Goal: Information Seeking & Learning: Find specific fact

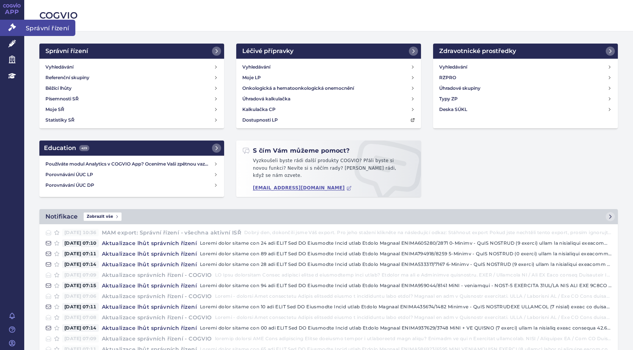
click at [13, 27] on icon at bounding box center [12, 27] width 8 height 8
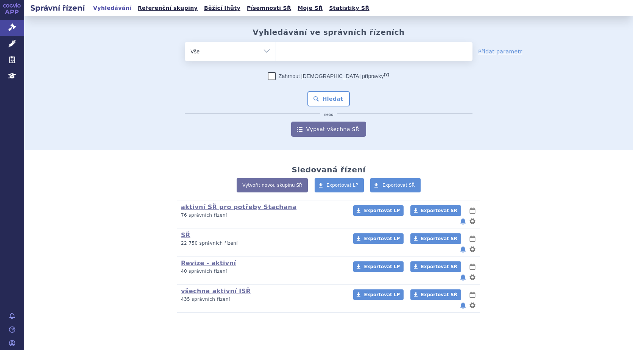
click at [310, 53] on ul at bounding box center [374, 50] width 196 height 16
click at [276, 53] on select at bounding box center [276, 51] width 0 height 19
click at [266, 49] on select "Vše Spisová značka Typ SŘ Přípravek/SUKL kód Účastník/Držitel" at bounding box center [230, 50] width 91 height 17
click at [292, 54] on ul at bounding box center [374, 50] width 196 height 16
click at [276, 54] on select at bounding box center [276, 51] width 0 height 19
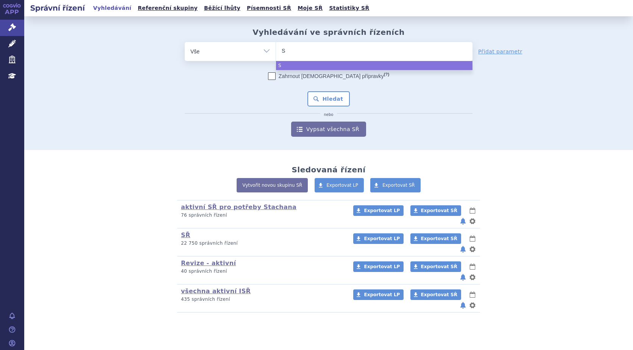
type input "SU"
type input "SUK"
type input "SUKL"
type input "SUKLS"
type input "SUKLS21"
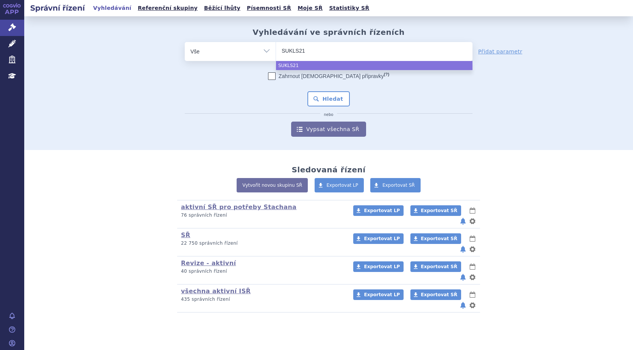
type input "SUKLS215"
type input "SUKLS2151"
type input "SUKLS21516"
type input "SUKLS215161"
type input "SUKLS215161/"
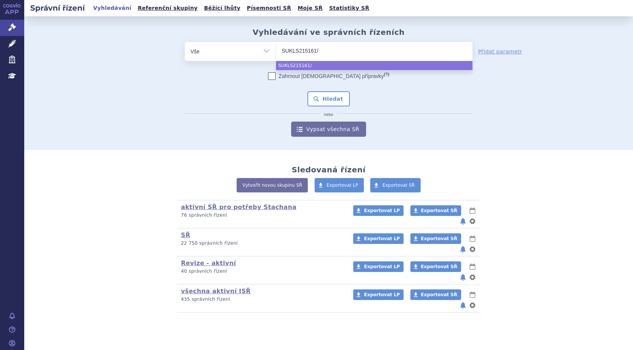
type input "SUKLS215161/2"
type input "SUKLS215161/202"
type input "SUKLS215161/2025"
select select "SUKLS215161/2025"
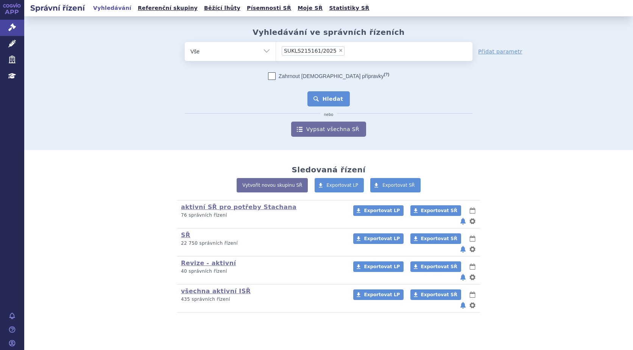
click at [336, 99] on button "Hledat" at bounding box center [328, 98] width 43 height 15
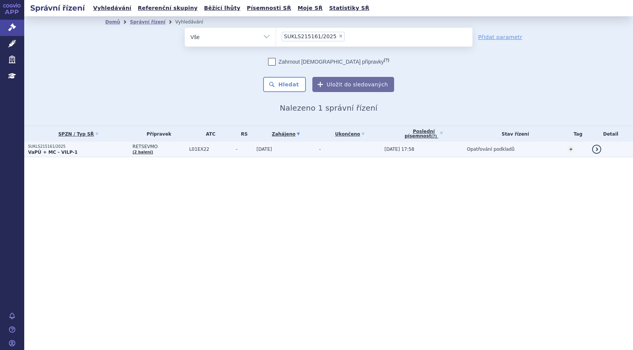
click at [66, 146] on p "SUKLS215161/2025" at bounding box center [78, 146] width 101 height 5
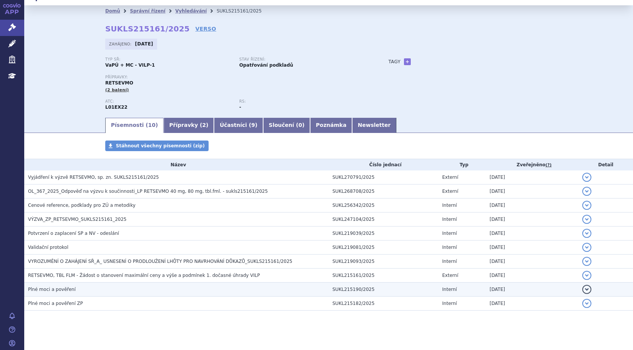
scroll to position [17, 0]
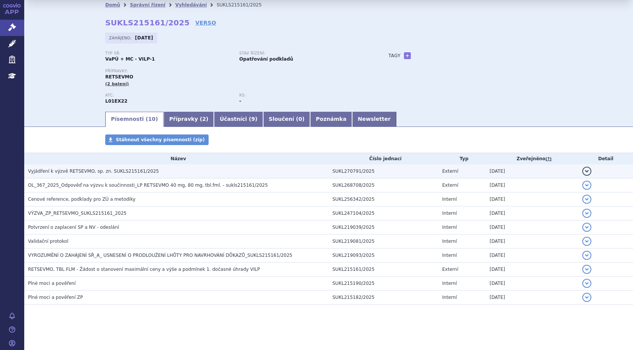
click at [76, 168] on span "Vyjádření k výzvě RETSEVMO, sp. zn. SUKLS215161/2025" at bounding box center [93, 170] width 131 height 5
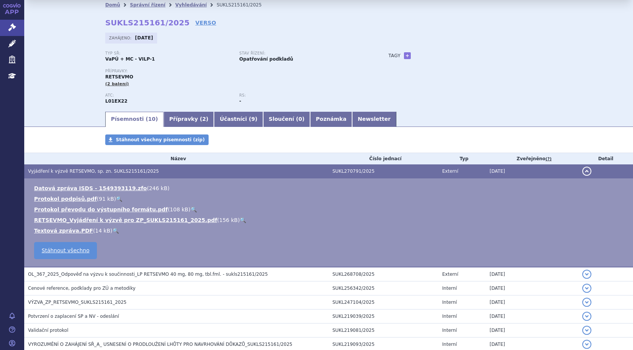
click at [123, 169] on span "Vyjádření k výzvě RETSEVMO, sp. zn. SUKLS215161/2025" at bounding box center [93, 170] width 131 height 5
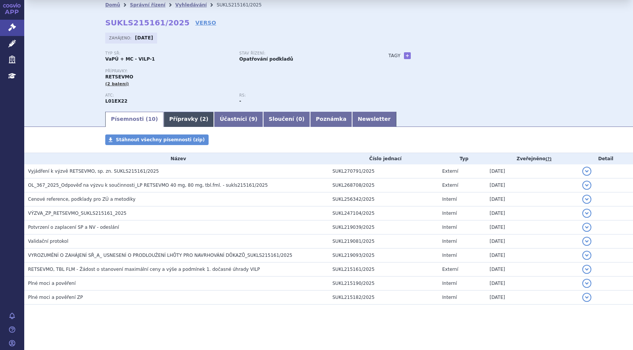
click at [171, 118] on link "Přípravky ( 2 )" at bounding box center [188, 119] width 50 height 15
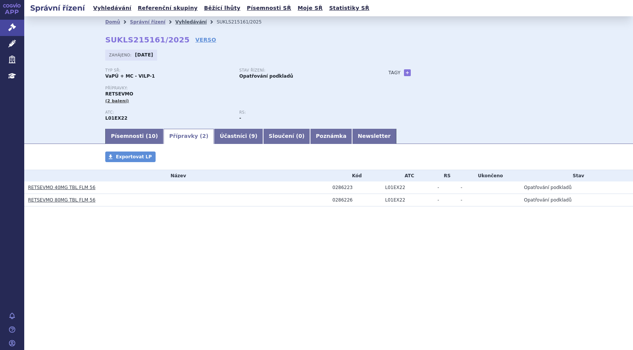
click at [178, 22] on link "Vyhledávání" at bounding box center [190, 21] width 31 height 5
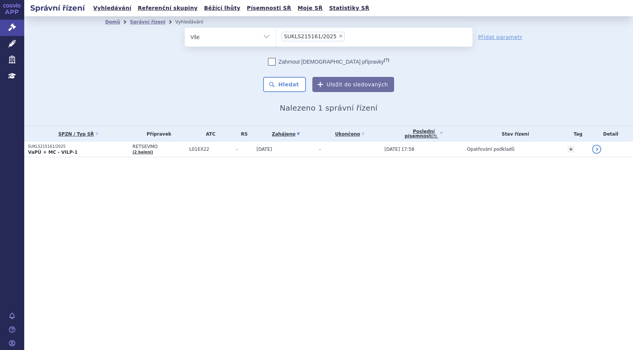
click at [338, 35] on span "×" at bounding box center [340, 36] width 5 height 5
click at [276, 35] on select "SUKLS215161/2025" at bounding box center [276, 36] width 0 height 19
select select
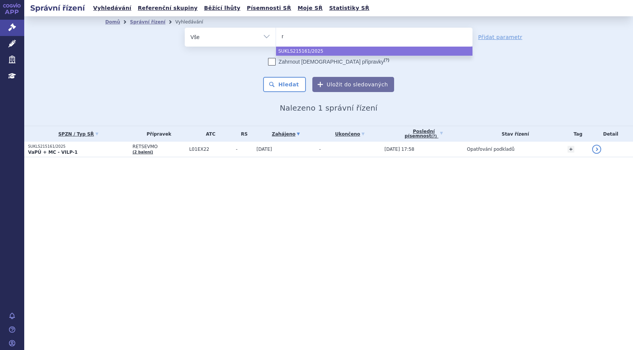
type input "re"
type input "ret"
type input "retse"
type input "retsev"
type input "retsevm"
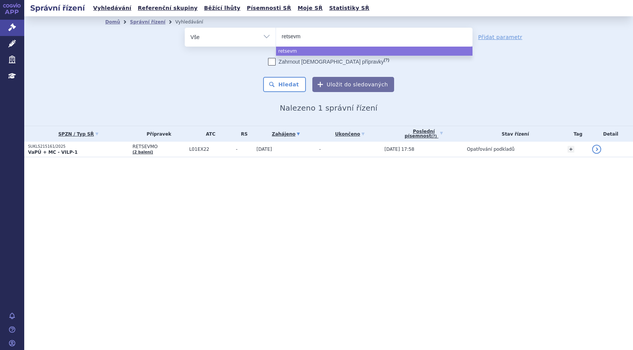
type input "retsevmo"
select select "retsevmo"
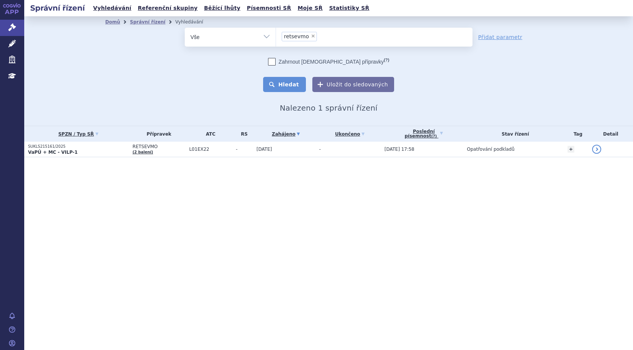
click at [299, 81] on button "Hledat" at bounding box center [284, 84] width 43 height 15
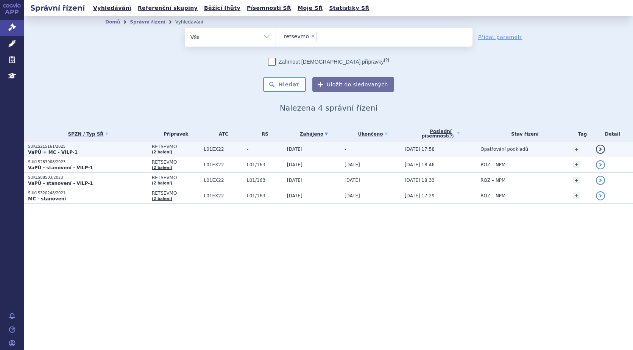
click at [61, 152] on strong "VaPÚ + MC - VILP-1" at bounding box center [53, 151] width 50 height 5
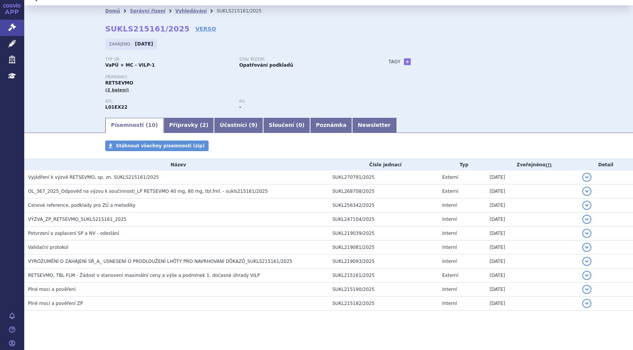
scroll to position [17, 0]
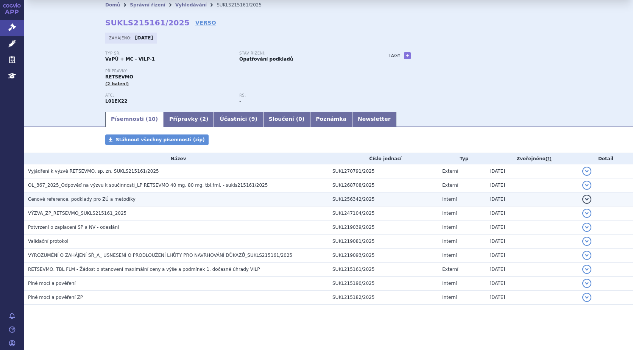
click at [93, 199] on span "Cenové reference, podklady pro ZÚ a metodiky" at bounding box center [81, 198] width 107 height 5
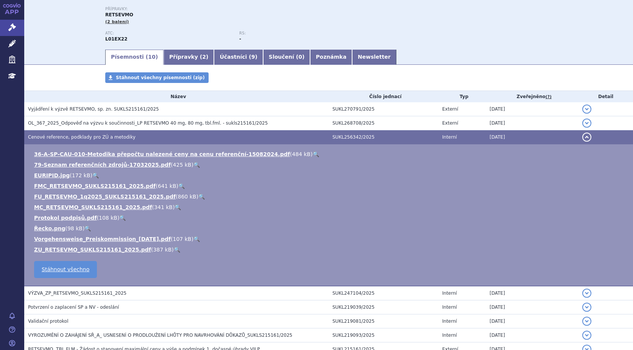
scroll to position [93, 0]
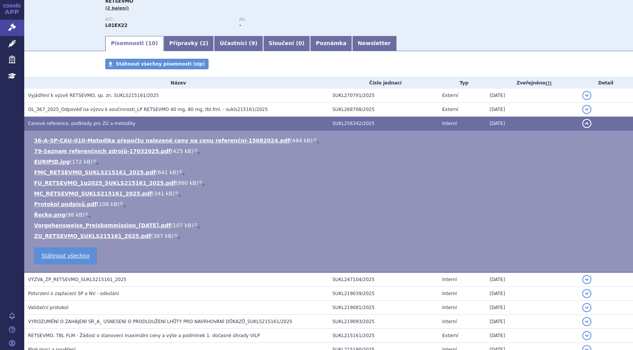
click at [61, 189] on ul "36-A-SP-CAU-010-Metodika přepočtu nalezené ceny na cenu referenční-15082024.pdf…" at bounding box center [328, 188] width 593 height 103
click at [61, 193] on link "MC_RETSEVMO_SUKLS215161_2025.pdf" at bounding box center [93, 193] width 118 height 6
click at [103, 183] on link "FU_RETSEVMO_1q2025_SUKLS215161_2025.pdf" at bounding box center [105, 183] width 142 height 6
click at [112, 235] on link "ZU_RETSEVMO_SUKLS215161_2025.pdf" at bounding box center [92, 236] width 117 height 6
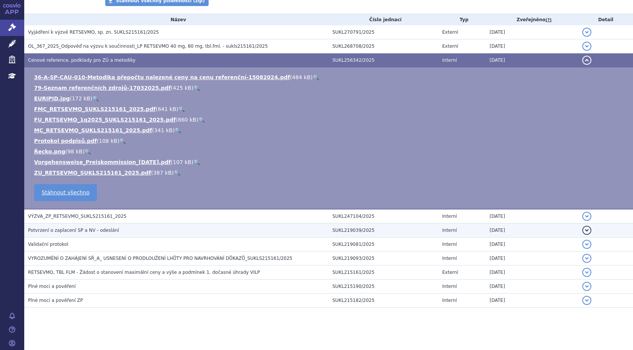
scroll to position [159, 0]
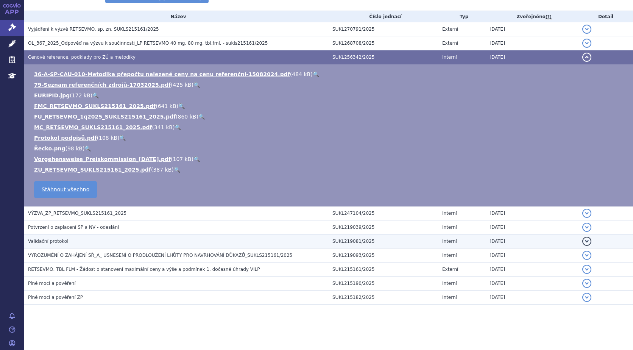
click at [51, 240] on span "Validační protokol" at bounding box center [48, 240] width 40 height 5
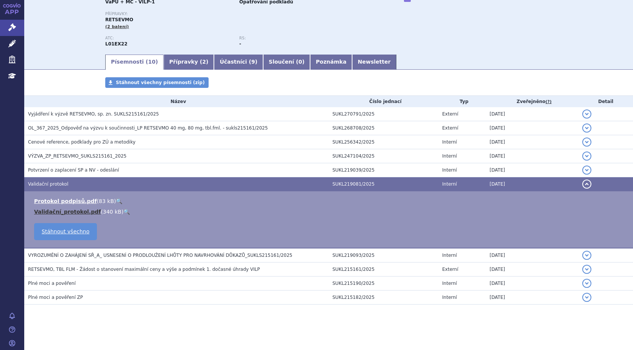
click at [72, 214] on link "Validační_protokol.pdf" at bounding box center [67, 212] width 67 height 6
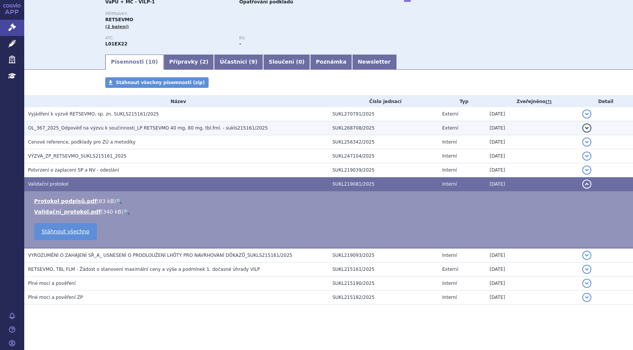
click at [75, 127] on span "OL_367_2025_Odpověď na výzvu k součinnosti_LP RETSEVMO 40 mg, 80 mg, tbl.fml. -…" at bounding box center [148, 127] width 240 height 5
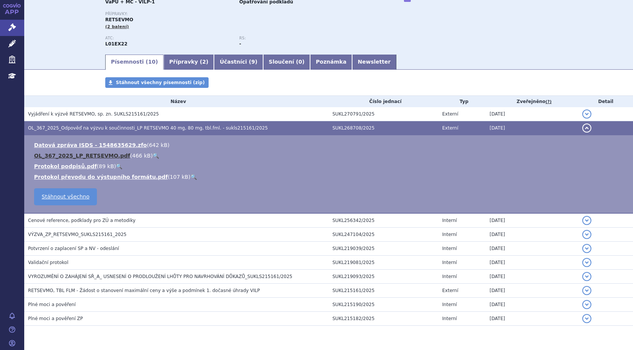
click at [62, 154] on link "OL_367_2025_LP_RETSEVMO.pdf" at bounding box center [82, 156] width 96 height 6
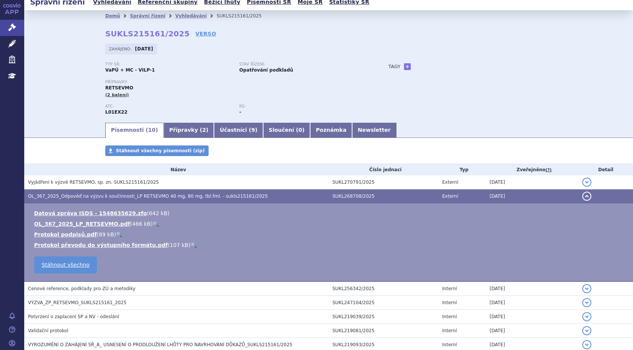
scroll to position [0, 0]
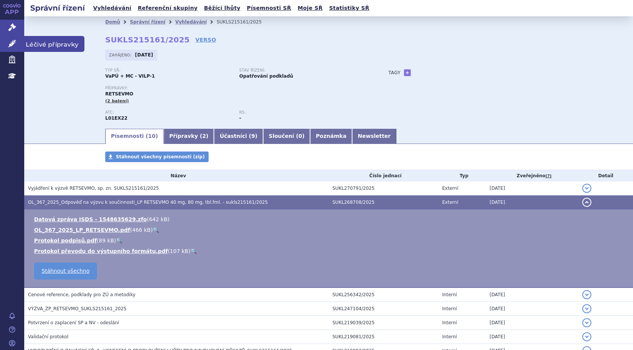
click at [9, 43] on icon at bounding box center [12, 44] width 8 height 8
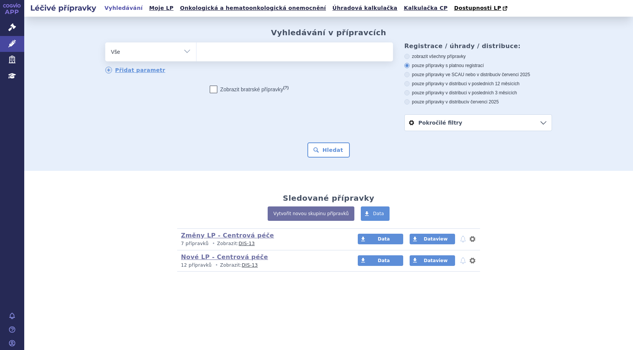
click at [263, 55] on ul at bounding box center [294, 50] width 196 height 16
click at [196, 55] on select at bounding box center [196, 51] width 0 height 19
type input "RE"
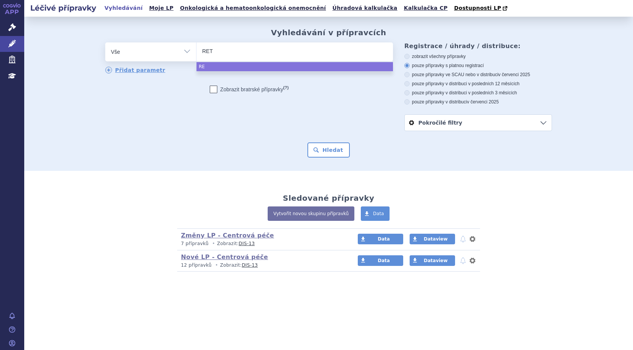
type input "RETS"
type input "RETSE"
type input "RETSEV"
type input "RETSEVM"
type input "RETSEVMO"
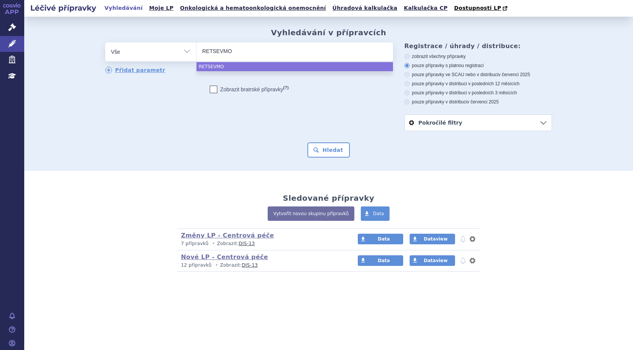
select select "RETSEVMO"
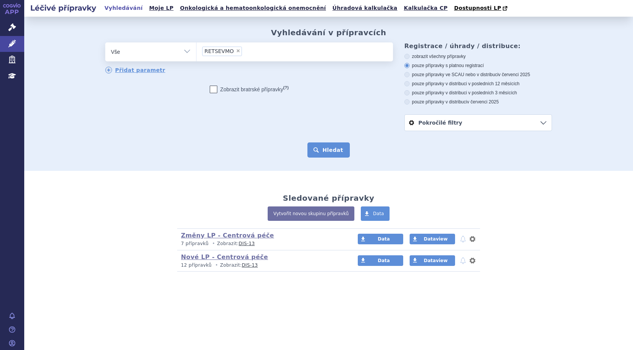
click at [338, 148] on button "Hledat" at bounding box center [328, 149] width 43 height 15
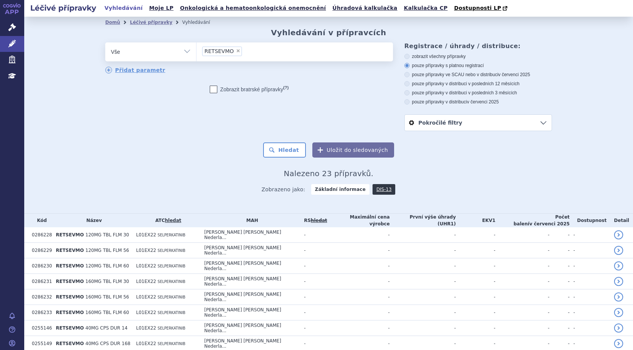
click at [9, 8] on link "APP" at bounding box center [12, 10] width 24 height 20
